Goal: Information Seeking & Learning: Learn about a topic

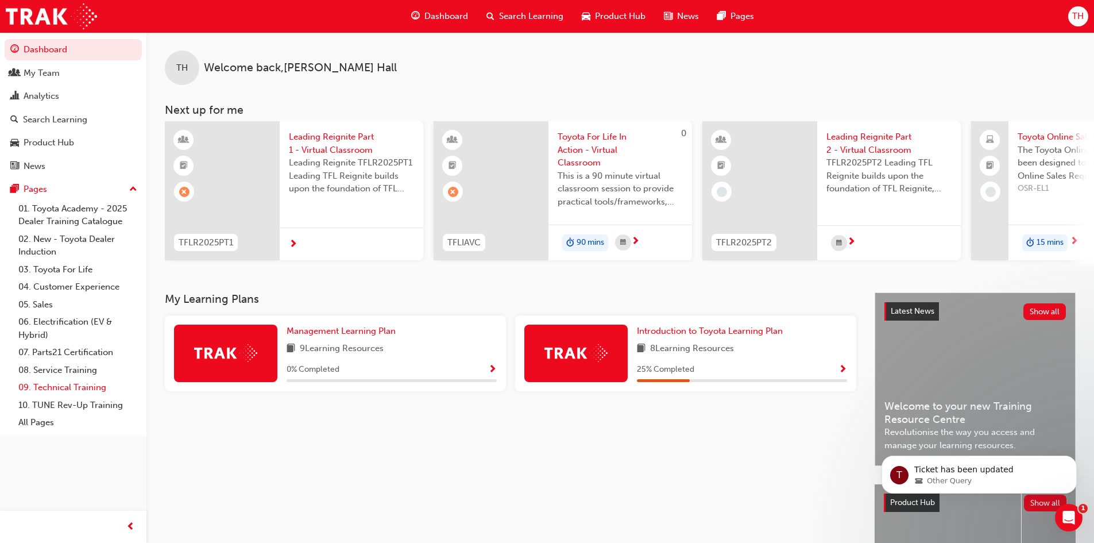
click at [62, 389] on link "09. Technical Training" at bounding box center [78, 387] width 128 height 18
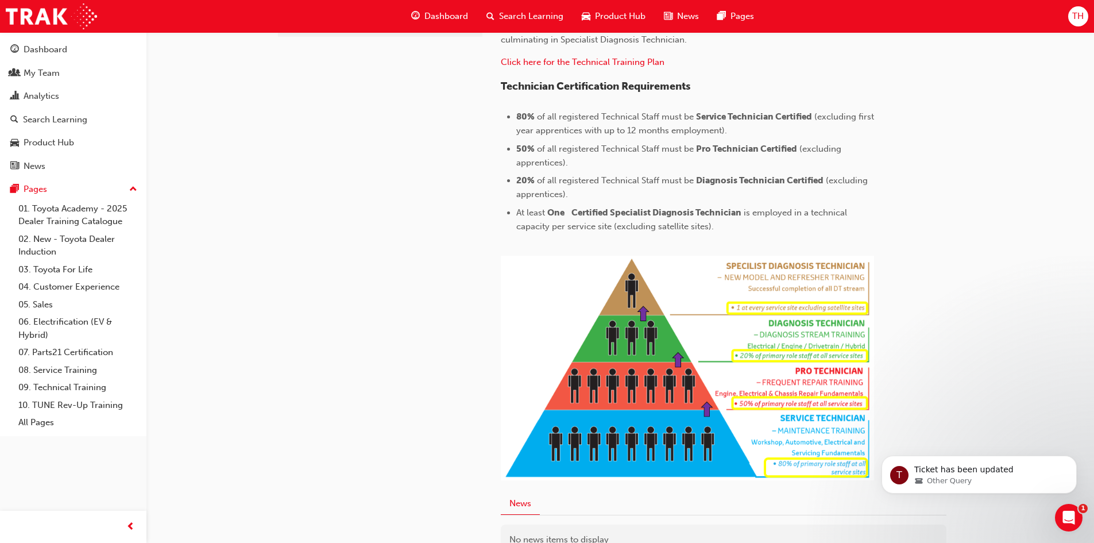
scroll to position [459, 0]
